Goal: Navigation & Orientation: Find specific page/section

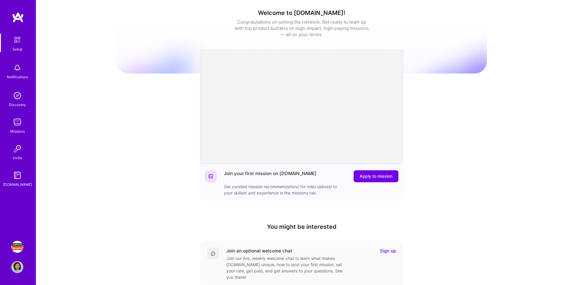
click at [20, 246] on img at bounding box center [17, 247] width 12 height 12
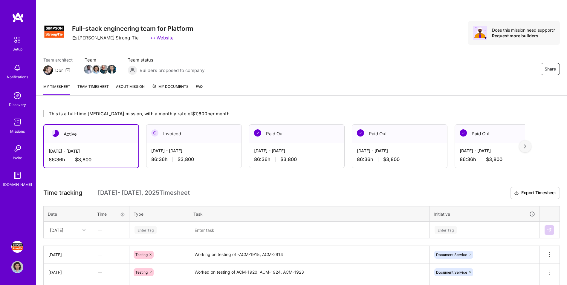
click at [48, 70] on img at bounding box center [48, 70] width 10 height 10
click at [83, 85] on link "Team timesheet" at bounding box center [92, 89] width 31 height 12
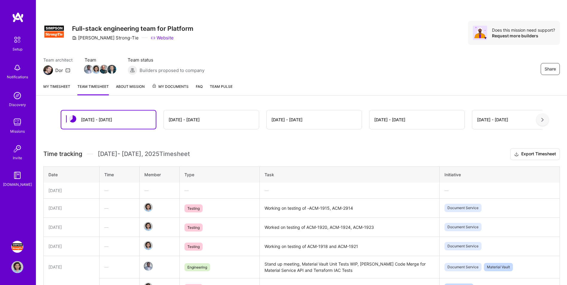
click at [61, 87] on link "My timesheet" at bounding box center [56, 89] width 27 height 12
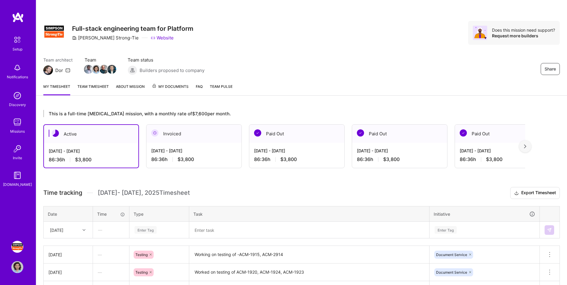
click at [526, 148] on img at bounding box center [525, 146] width 2 height 4
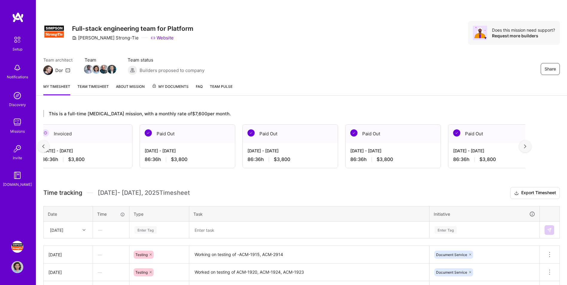
click at [526, 148] on img at bounding box center [525, 146] width 2 height 4
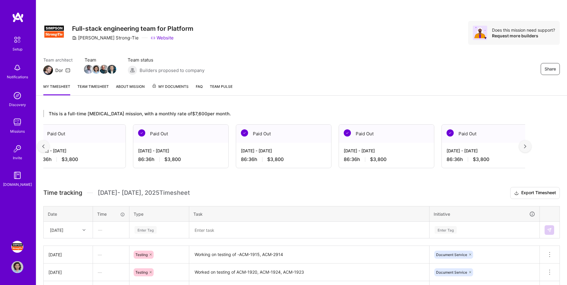
click at [526, 148] on img at bounding box center [525, 146] width 2 height 4
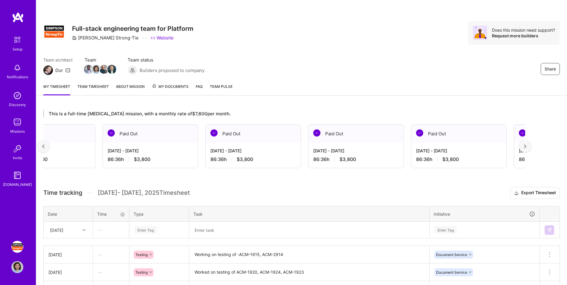
click at [526, 148] on img at bounding box center [525, 146] width 2 height 4
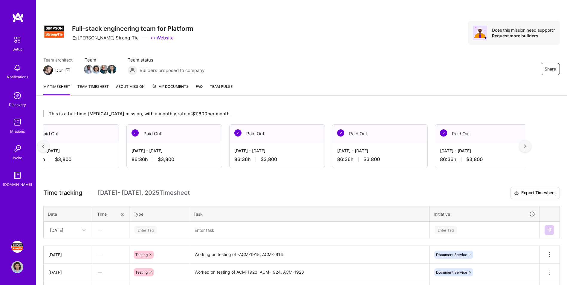
click at [526, 148] on img at bounding box center [525, 146] width 2 height 4
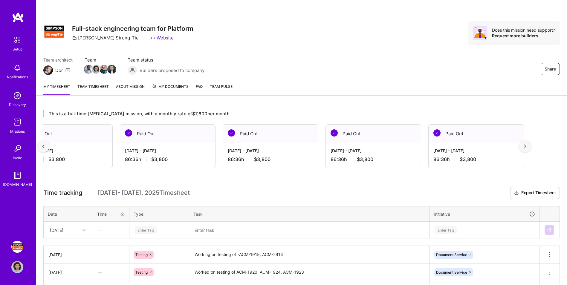
click at [526, 148] on img at bounding box center [525, 146] width 2 height 4
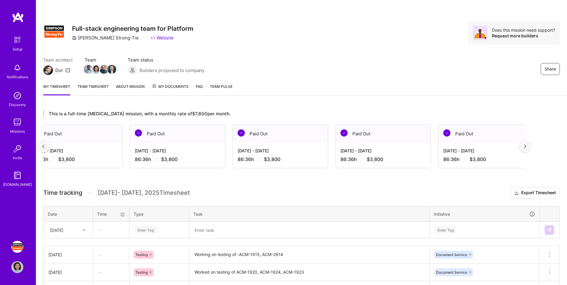
click at [526, 148] on img at bounding box center [525, 146] width 2 height 4
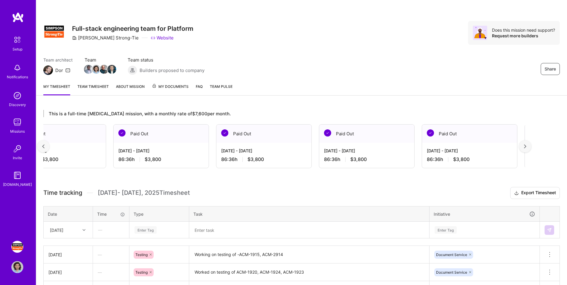
click at [526, 148] on img at bounding box center [525, 146] width 2 height 4
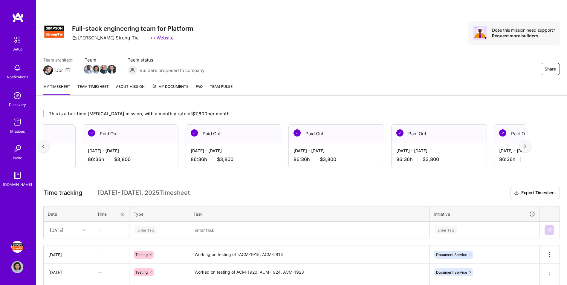
click at [526, 148] on img at bounding box center [525, 146] width 2 height 4
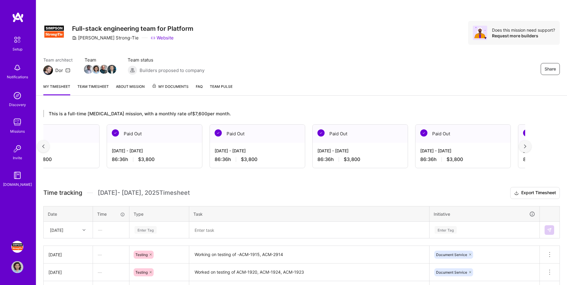
click at [526, 148] on img at bounding box center [525, 146] width 2 height 4
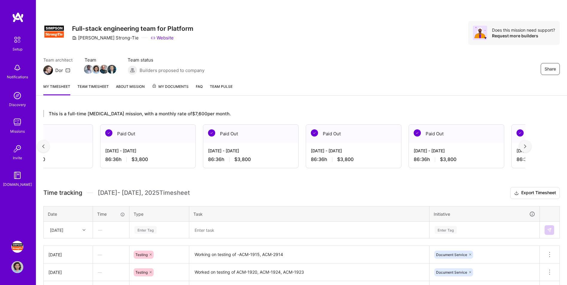
click at [526, 148] on img at bounding box center [525, 146] width 2 height 4
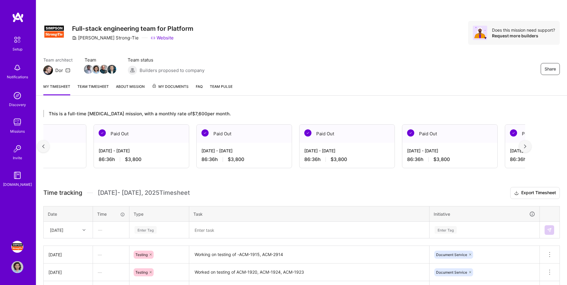
click at [526, 148] on img at bounding box center [525, 146] width 2 height 4
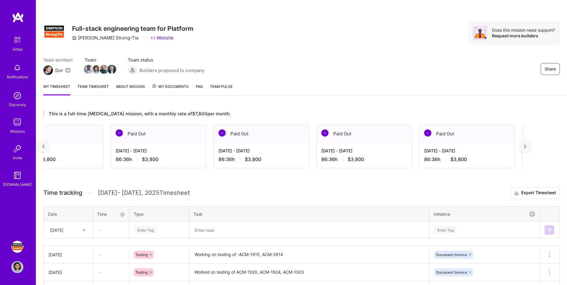
click at [526, 148] on img at bounding box center [525, 146] width 2 height 4
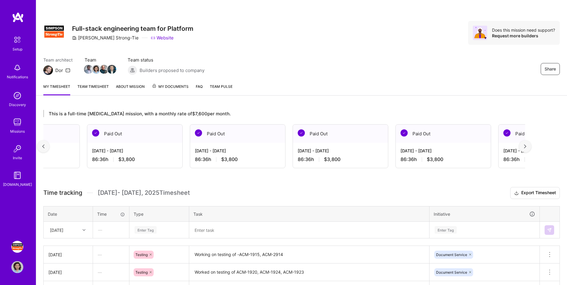
click at [526, 148] on img at bounding box center [525, 146] width 2 height 4
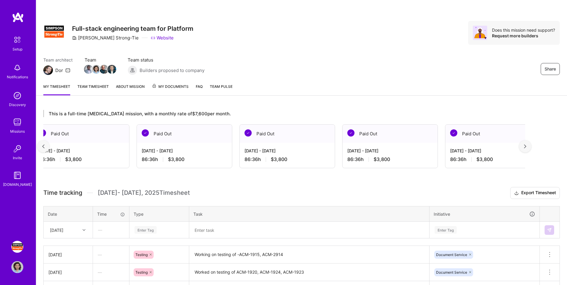
click at [526, 148] on img at bounding box center [525, 146] width 2 height 4
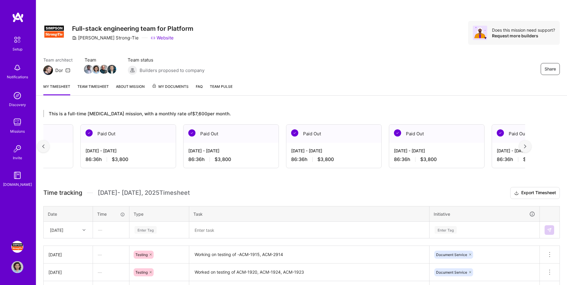
click at [526, 148] on img at bounding box center [525, 146] width 2 height 4
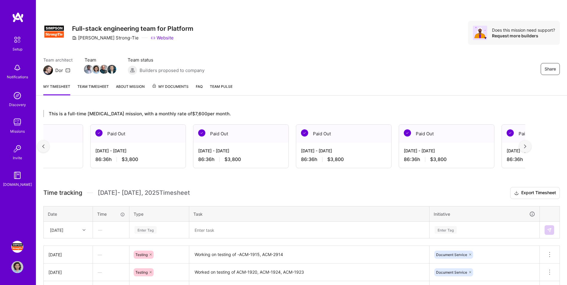
scroll to position [0, 1203]
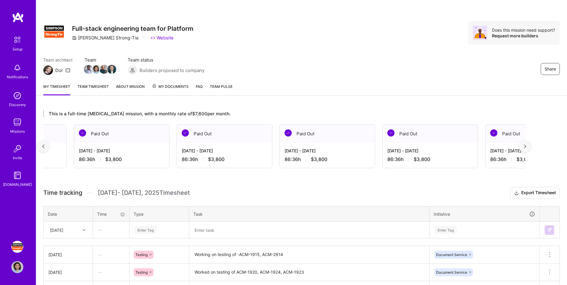
click at [95, 86] on link "Team timesheet" at bounding box center [92, 89] width 31 height 12
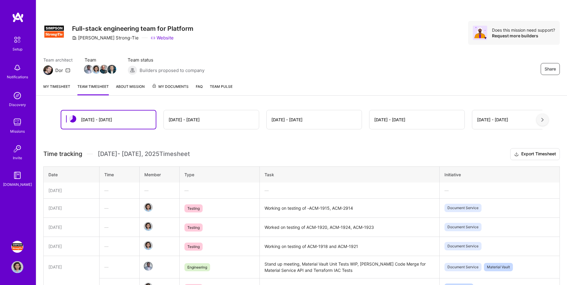
click at [127, 89] on link "About Mission" at bounding box center [130, 89] width 29 height 12
